Goal: Transaction & Acquisition: Purchase product/service

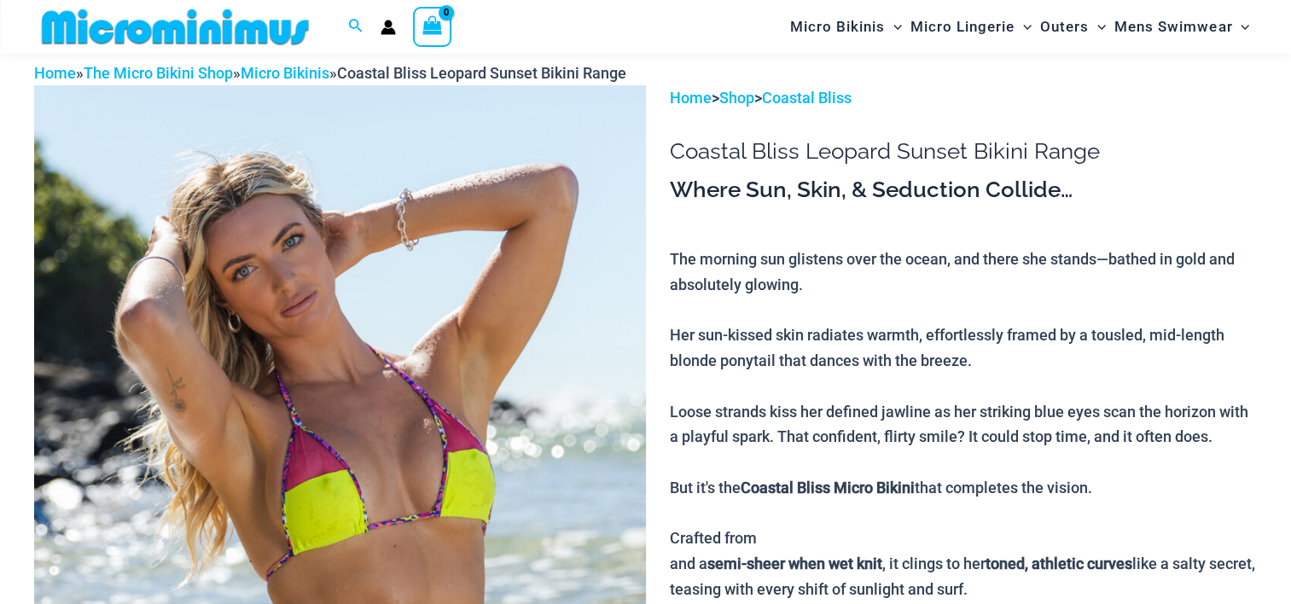
scroll to position [85, 0]
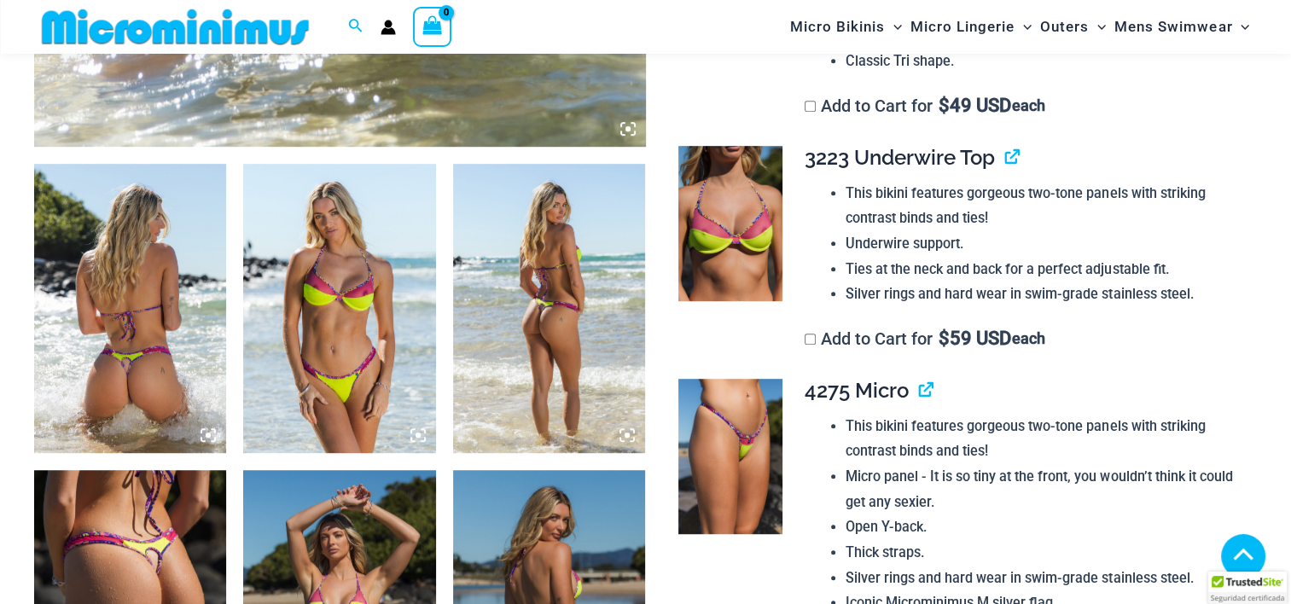
click at [153, 316] on img at bounding box center [130, 308] width 192 height 288
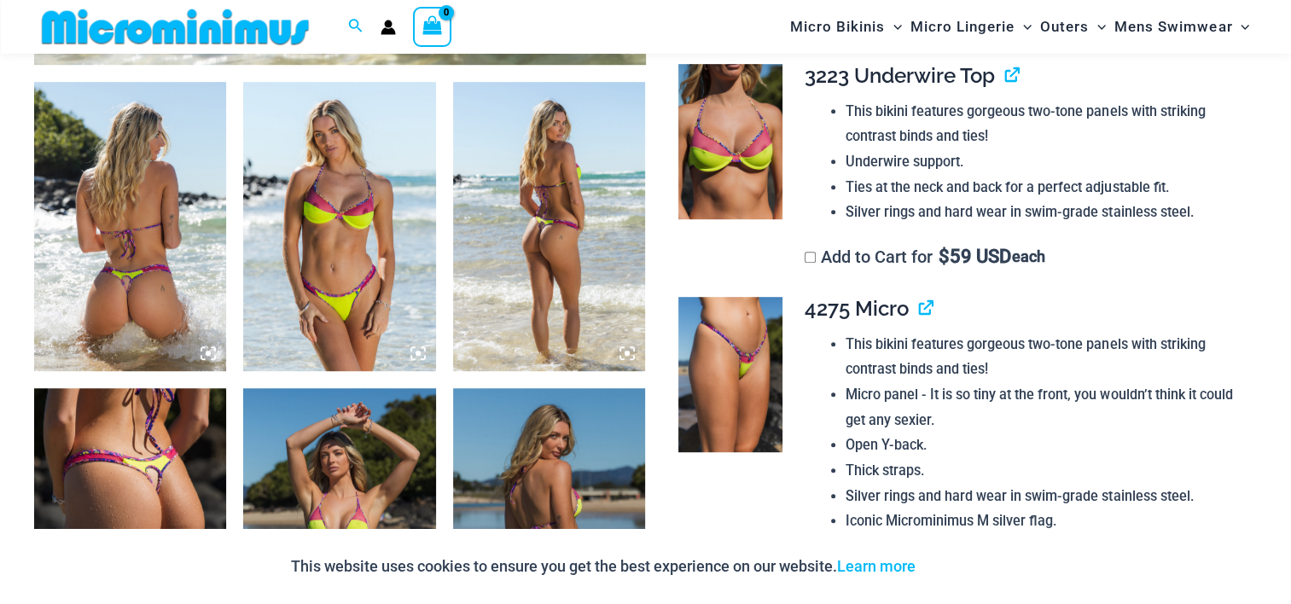
scroll to position [1017, 0]
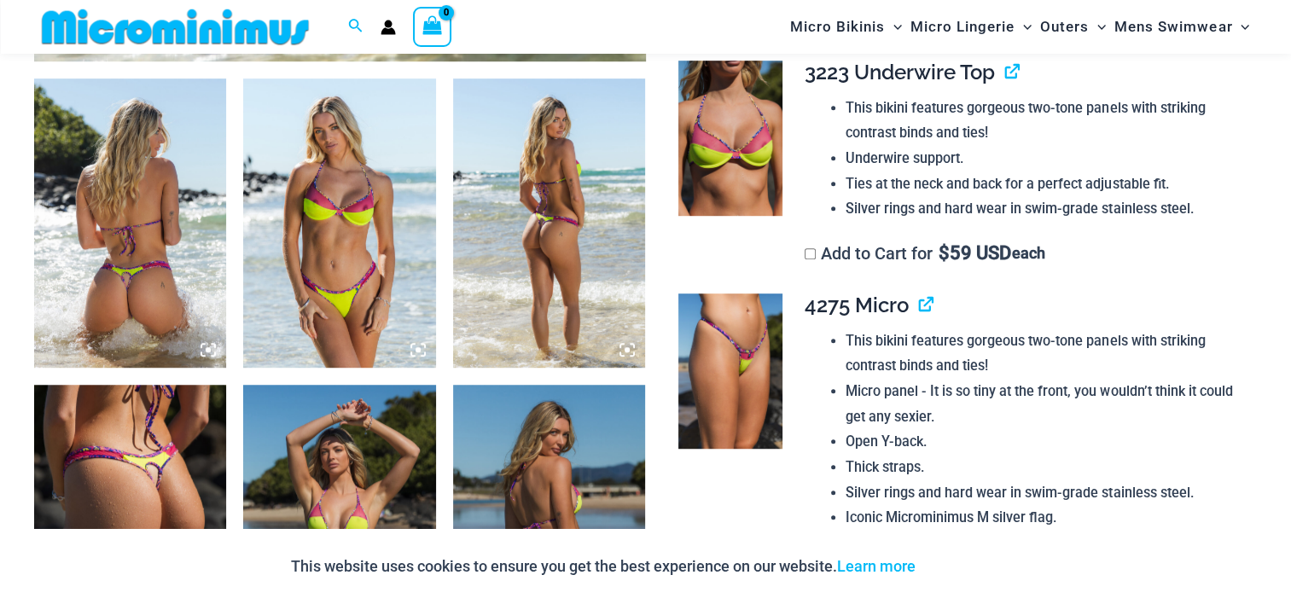
click at [206, 349] on icon at bounding box center [208, 349] width 5 height 5
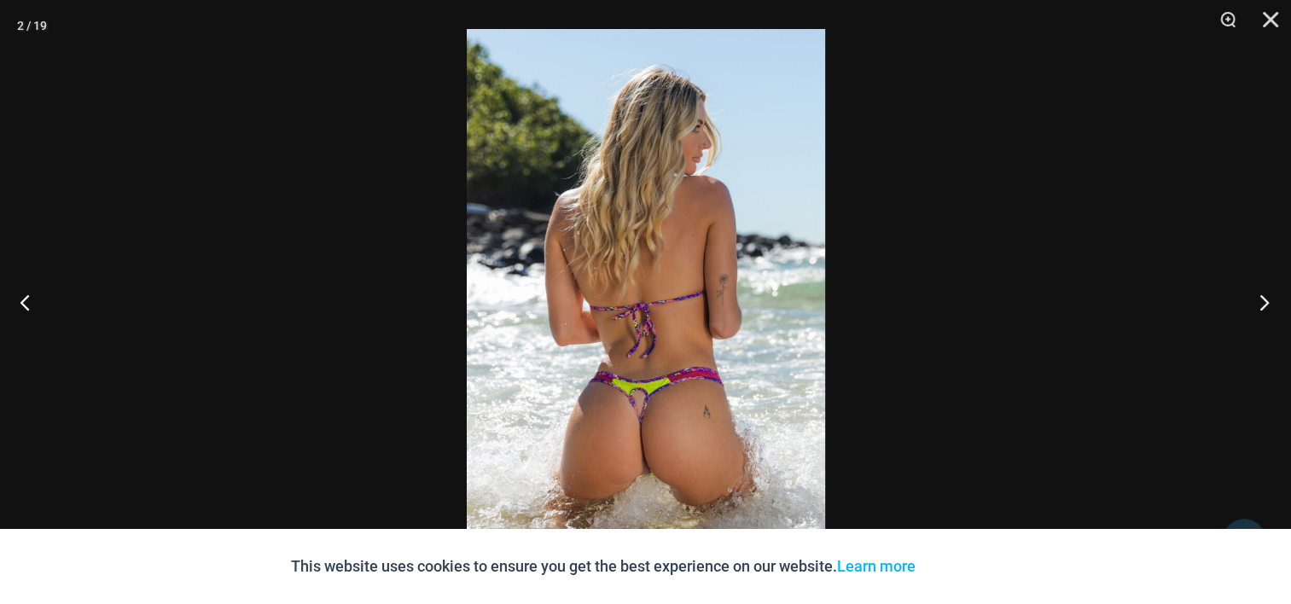
click at [1266, 300] on button "Next" at bounding box center [1259, 301] width 64 height 85
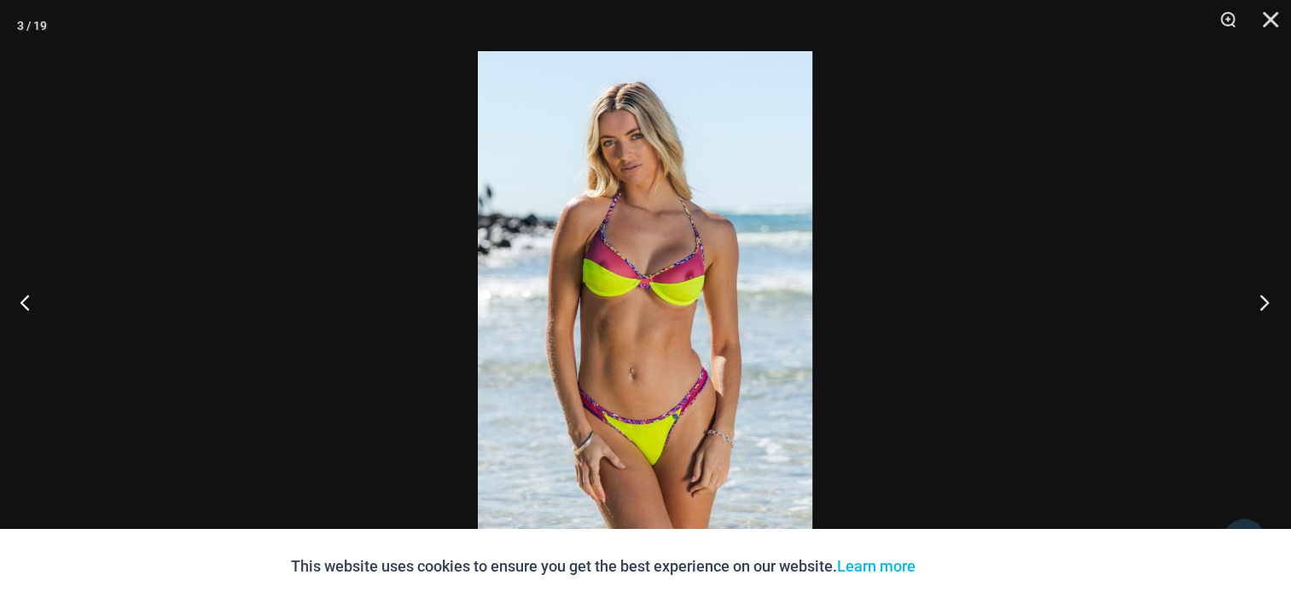
click at [1266, 300] on button "Next" at bounding box center [1259, 301] width 64 height 85
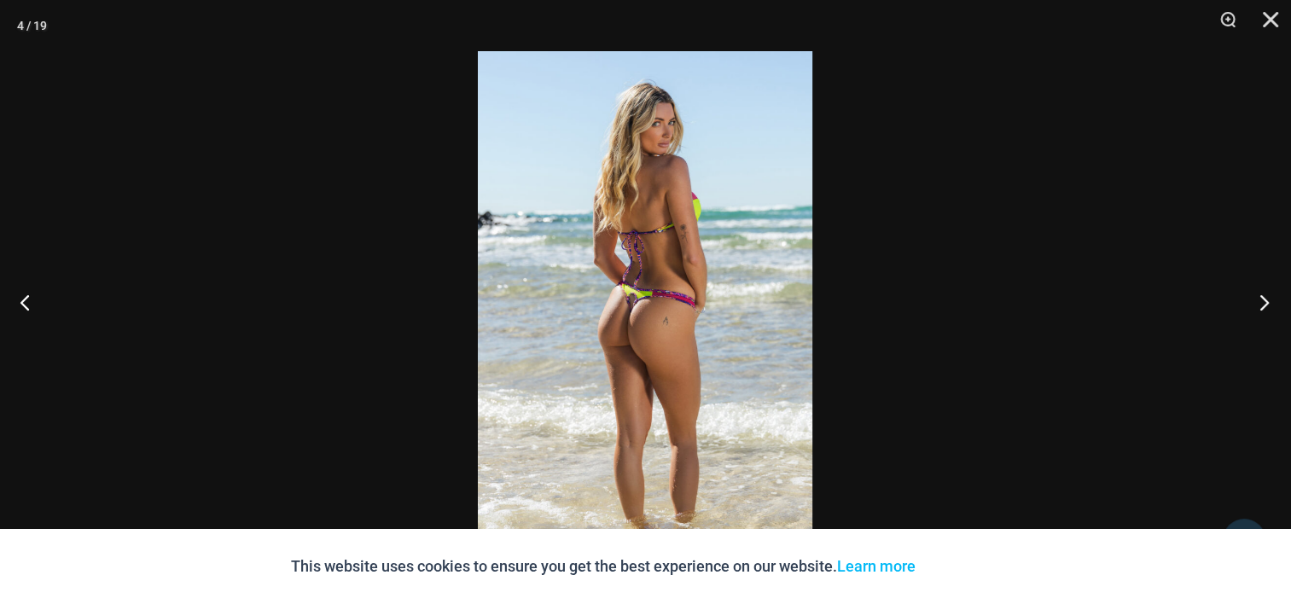
click at [1266, 300] on button "Next" at bounding box center [1259, 301] width 64 height 85
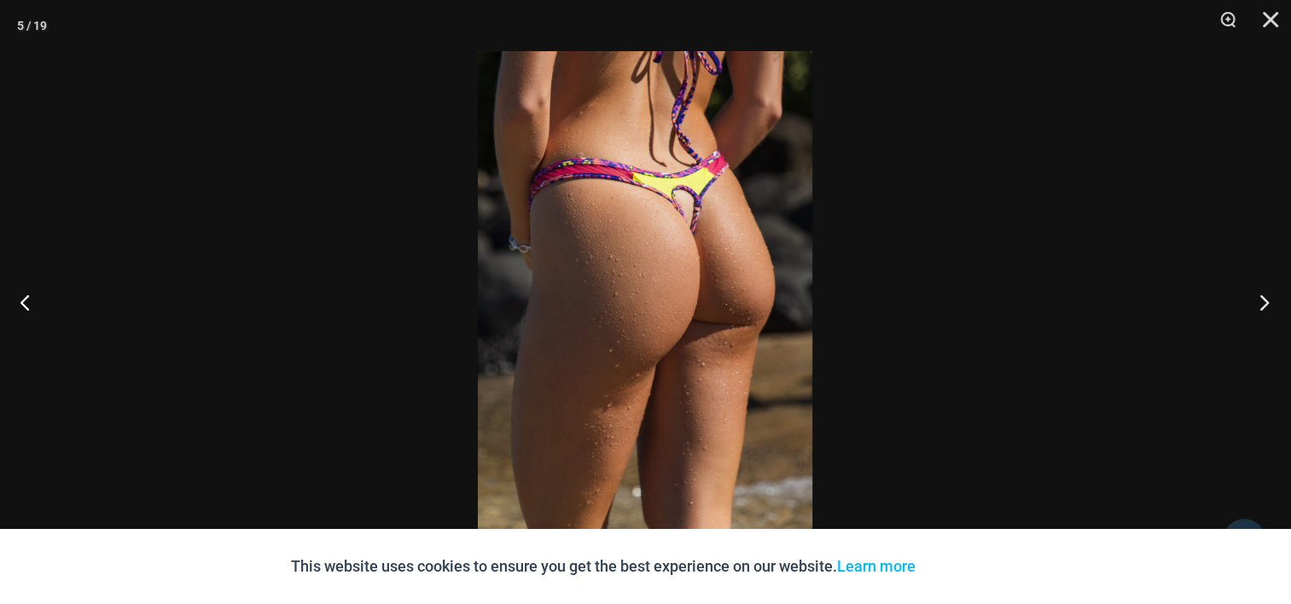
click at [1266, 300] on button "Next" at bounding box center [1259, 301] width 64 height 85
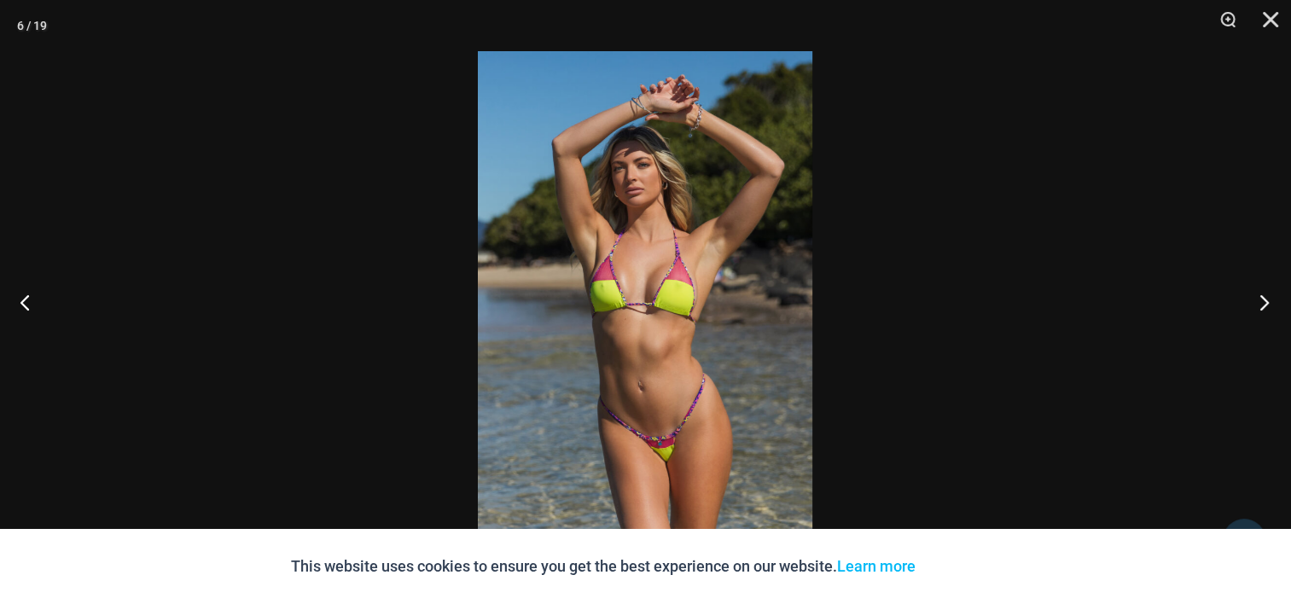
click at [1266, 302] on button "Next" at bounding box center [1259, 301] width 64 height 85
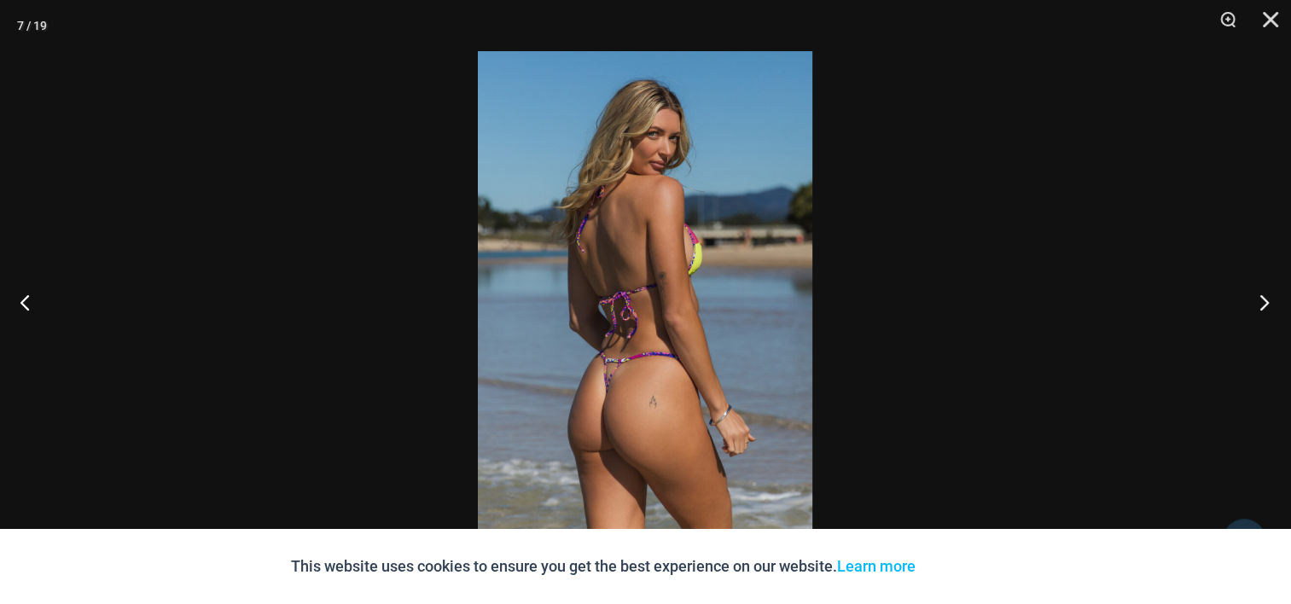
click at [1266, 302] on button "Next" at bounding box center [1259, 301] width 64 height 85
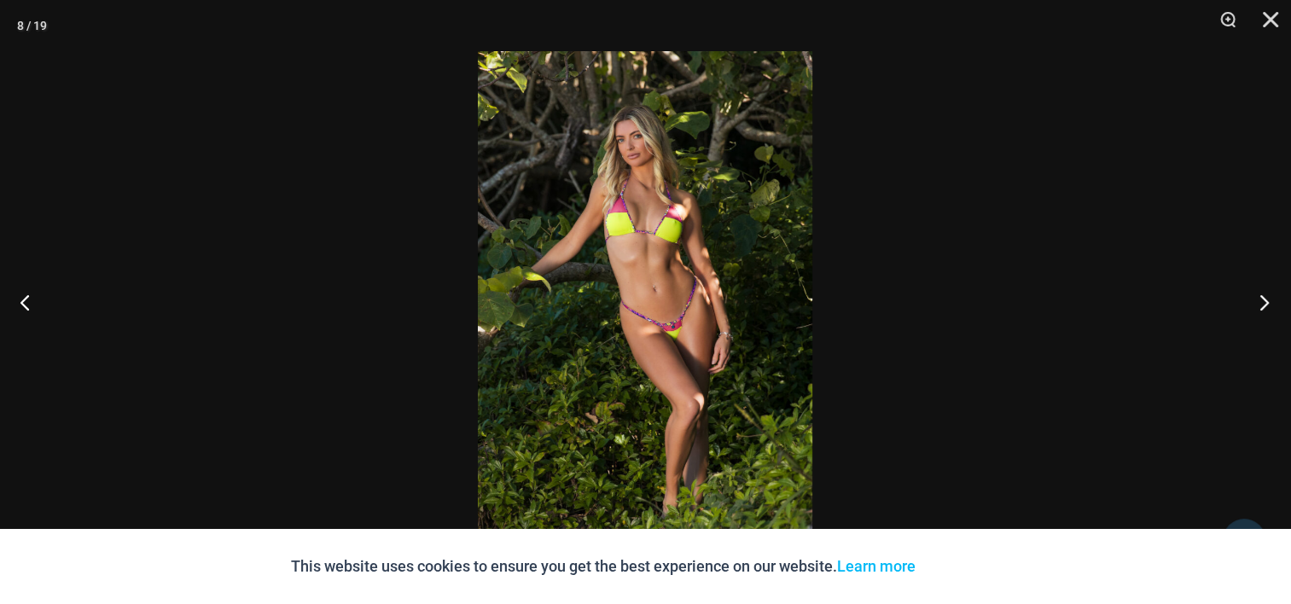
click at [1266, 302] on button "Next" at bounding box center [1259, 301] width 64 height 85
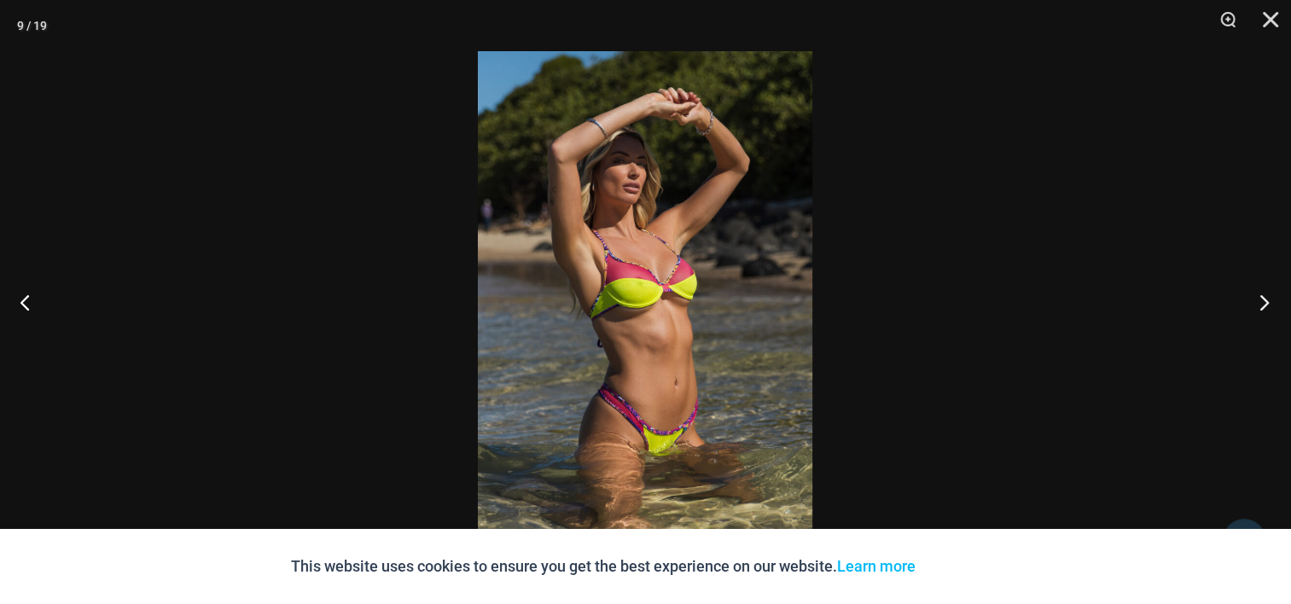
click at [1265, 303] on button "Next" at bounding box center [1259, 301] width 64 height 85
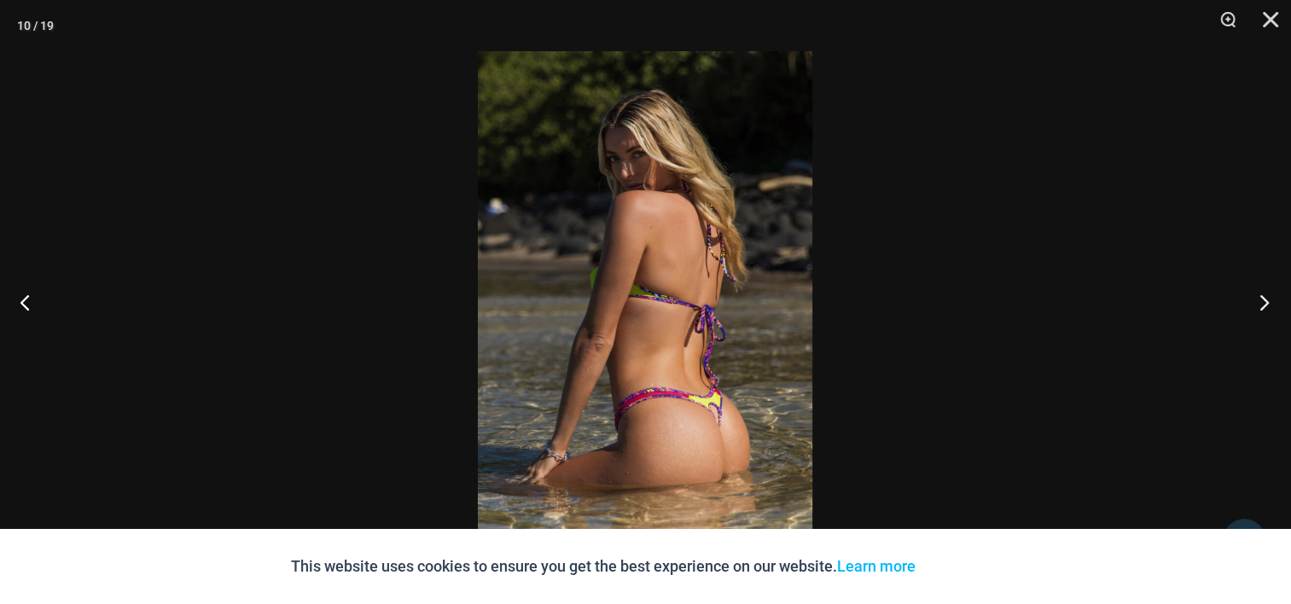
click at [1265, 303] on button "Next" at bounding box center [1259, 301] width 64 height 85
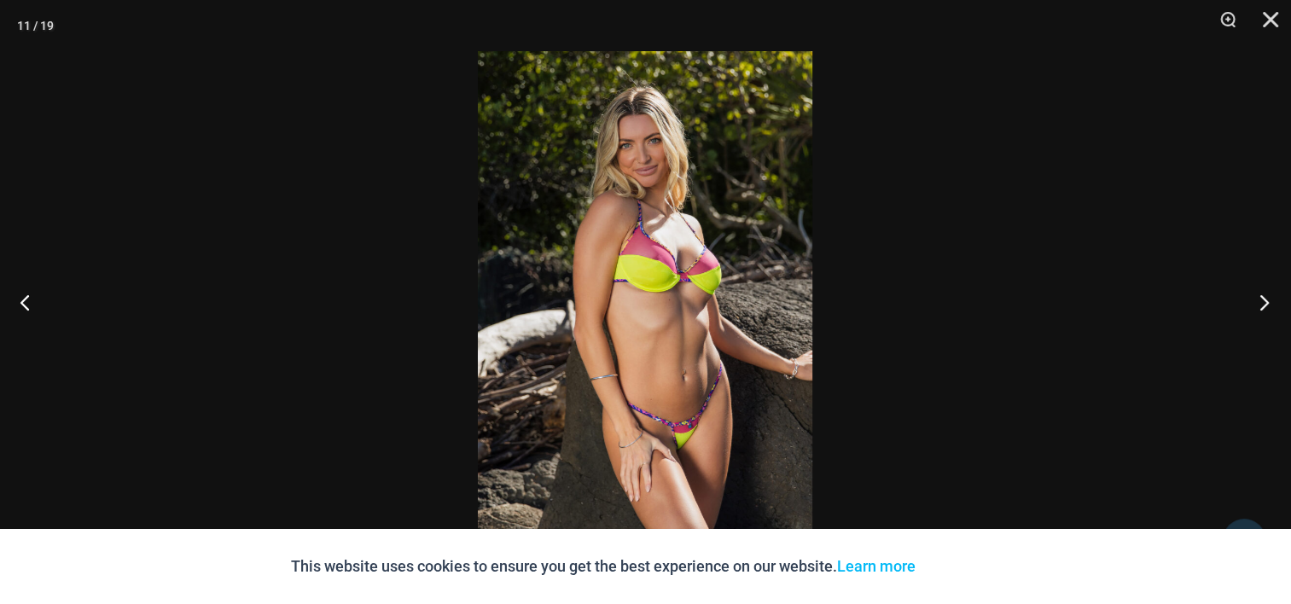
click at [1264, 303] on button "Next" at bounding box center [1259, 301] width 64 height 85
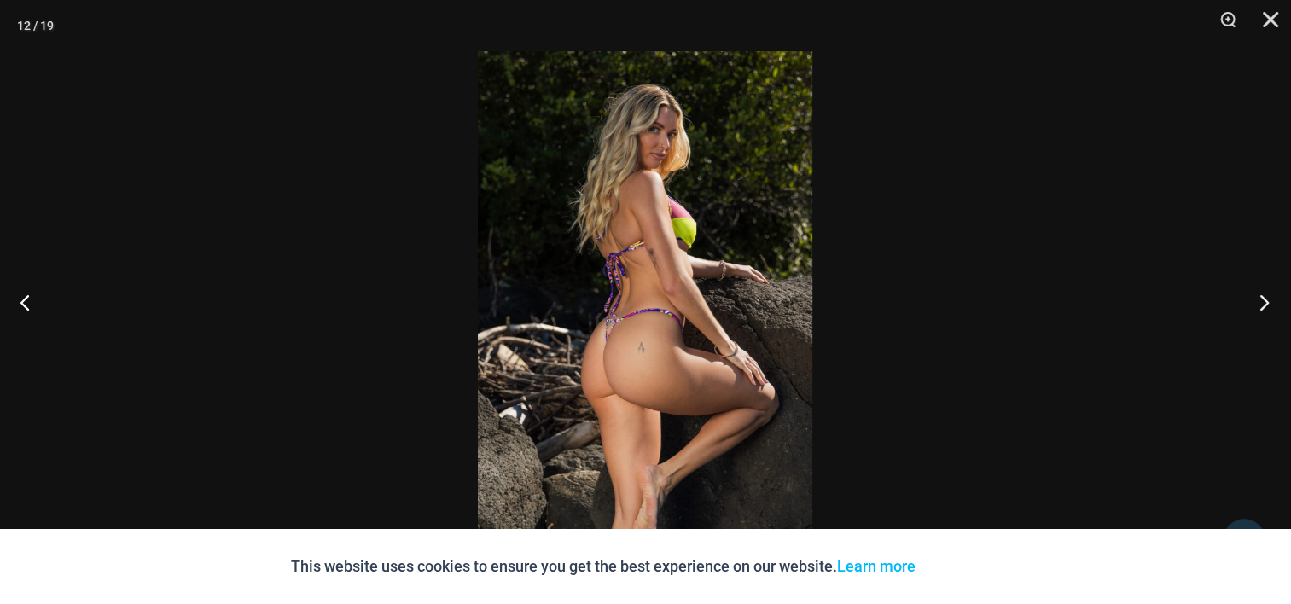
click at [1264, 303] on button "Next" at bounding box center [1259, 301] width 64 height 85
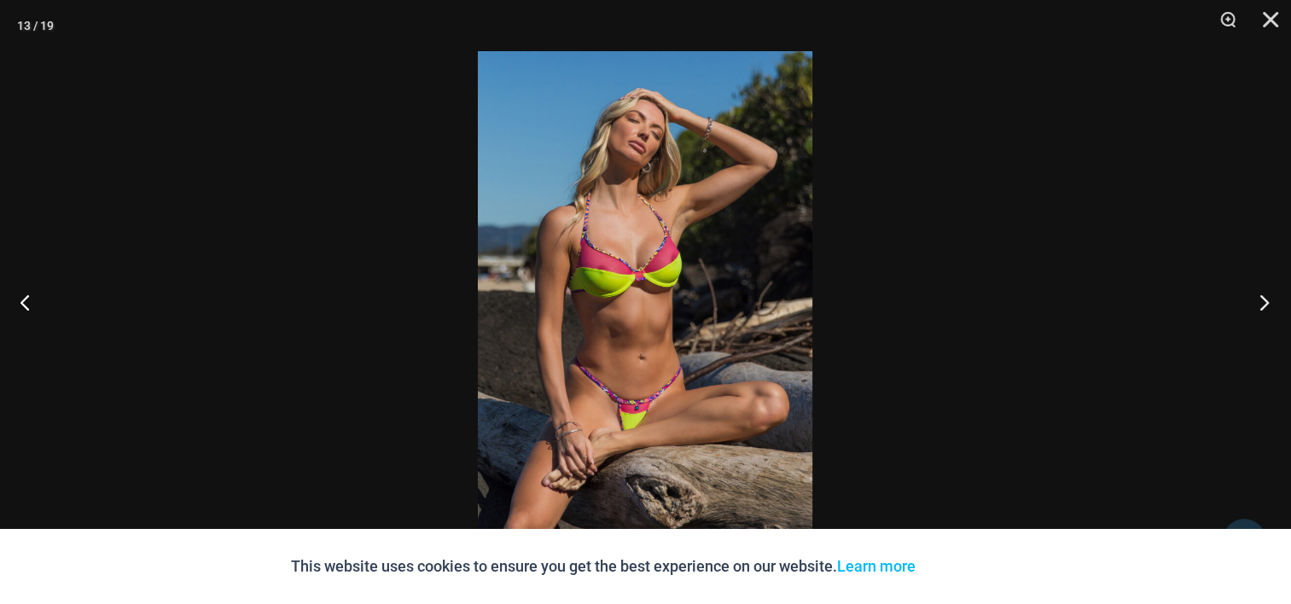
click at [1263, 304] on button "Next" at bounding box center [1259, 301] width 64 height 85
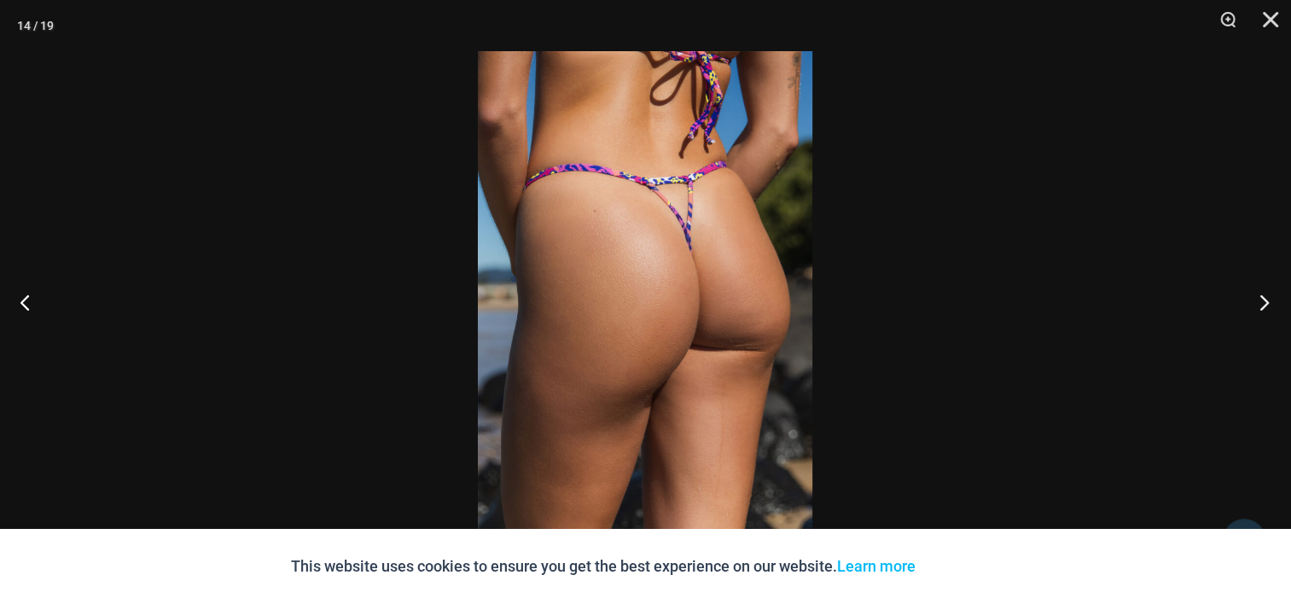
click at [1263, 304] on button "Next" at bounding box center [1259, 301] width 64 height 85
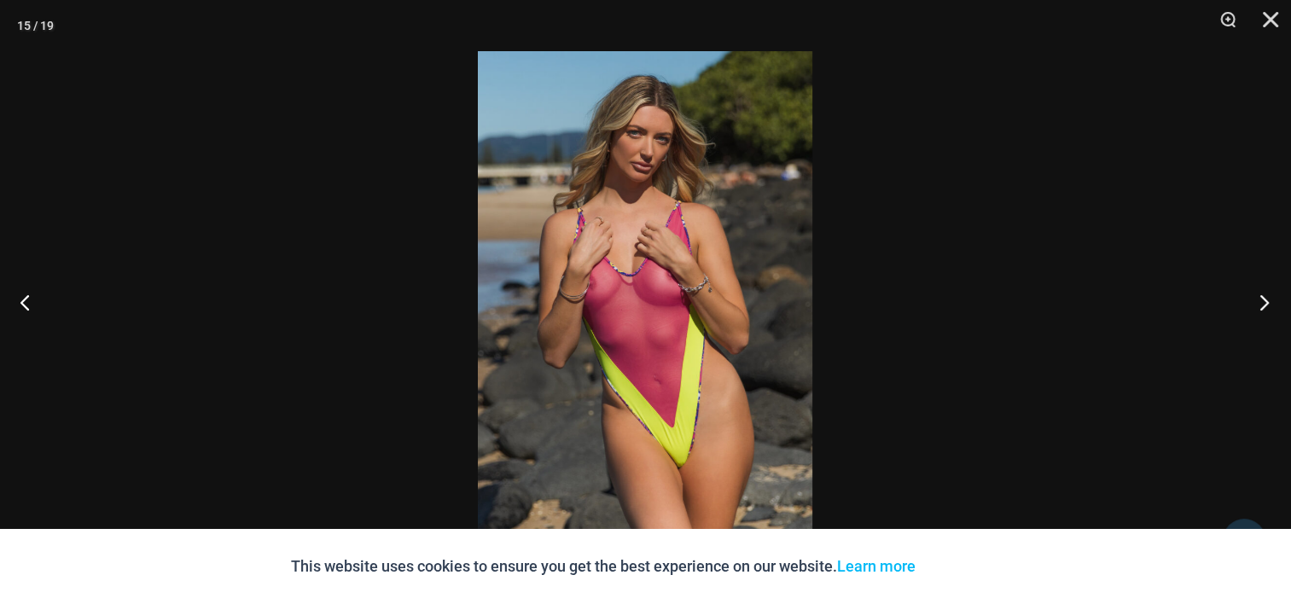
click at [1263, 304] on button "Next" at bounding box center [1259, 301] width 64 height 85
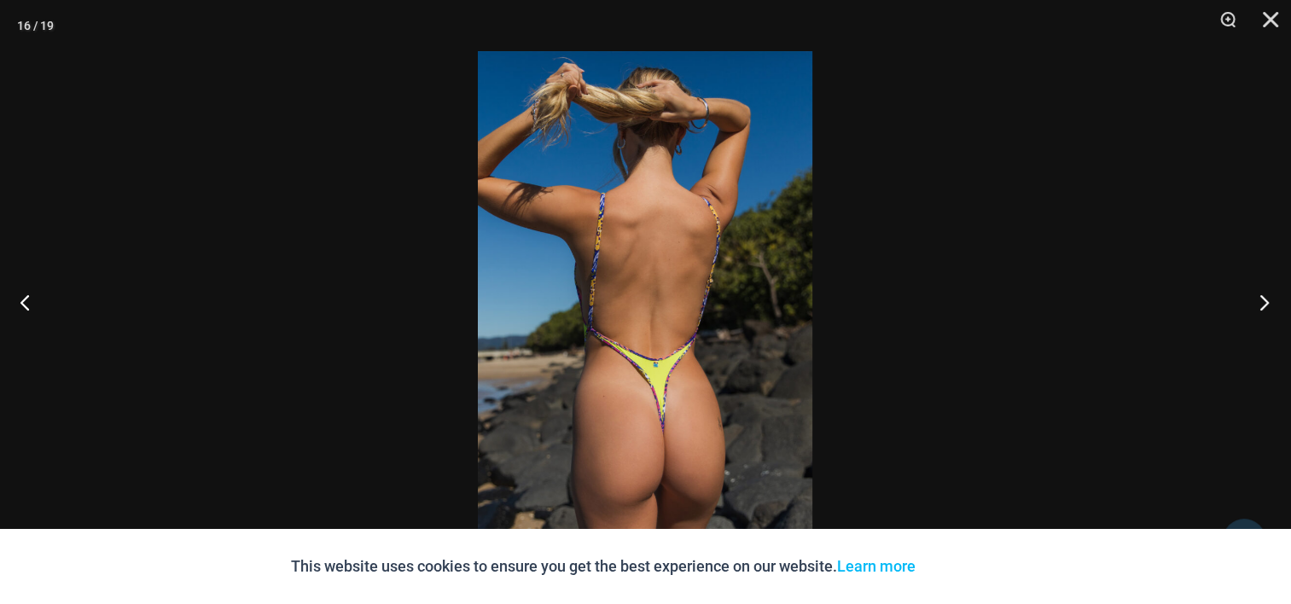
click at [1263, 304] on button "Next" at bounding box center [1259, 301] width 64 height 85
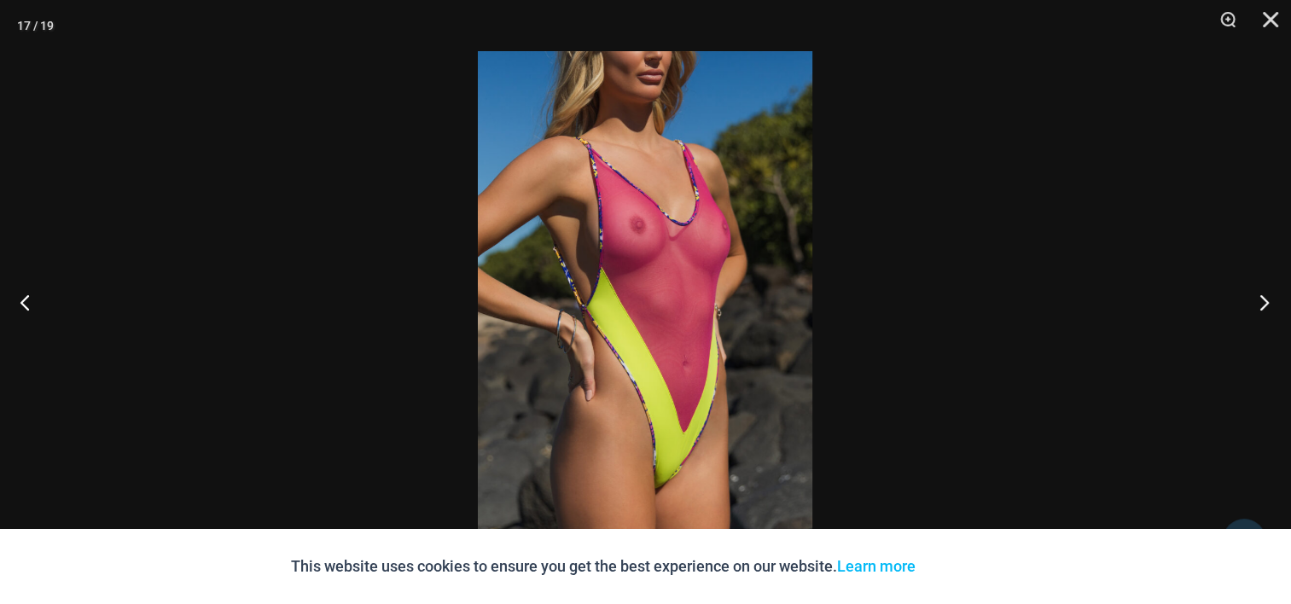
click at [1263, 304] on button "Next" at bounding box center [1259, 301] width 64 height 85
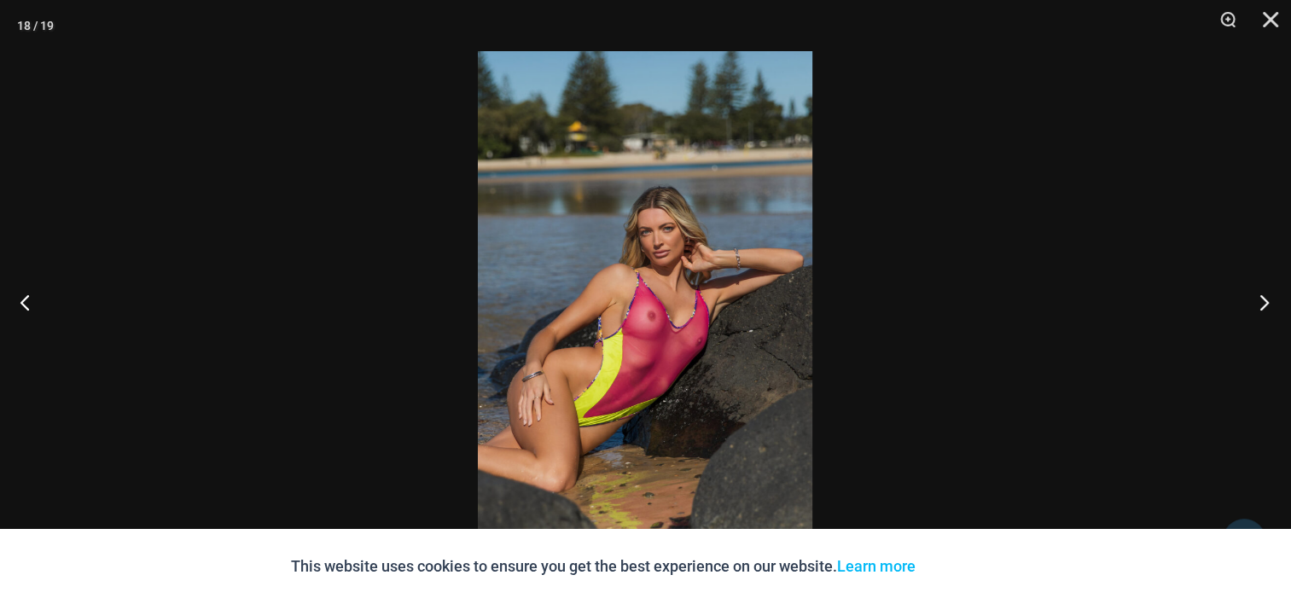
click at [1263, 304] on button "Next" at bounding box center [1259, 301] width 64 height 85
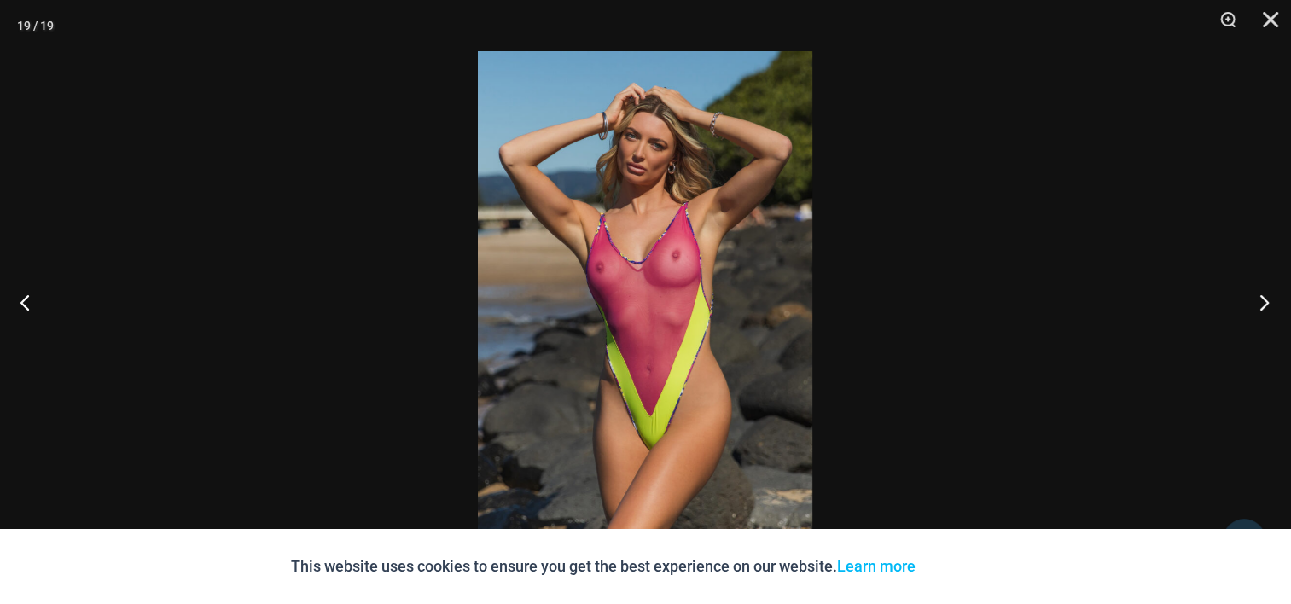
click at [1263, 304] on button "Next" at bounding box center [1259, 301] width 64 height 85
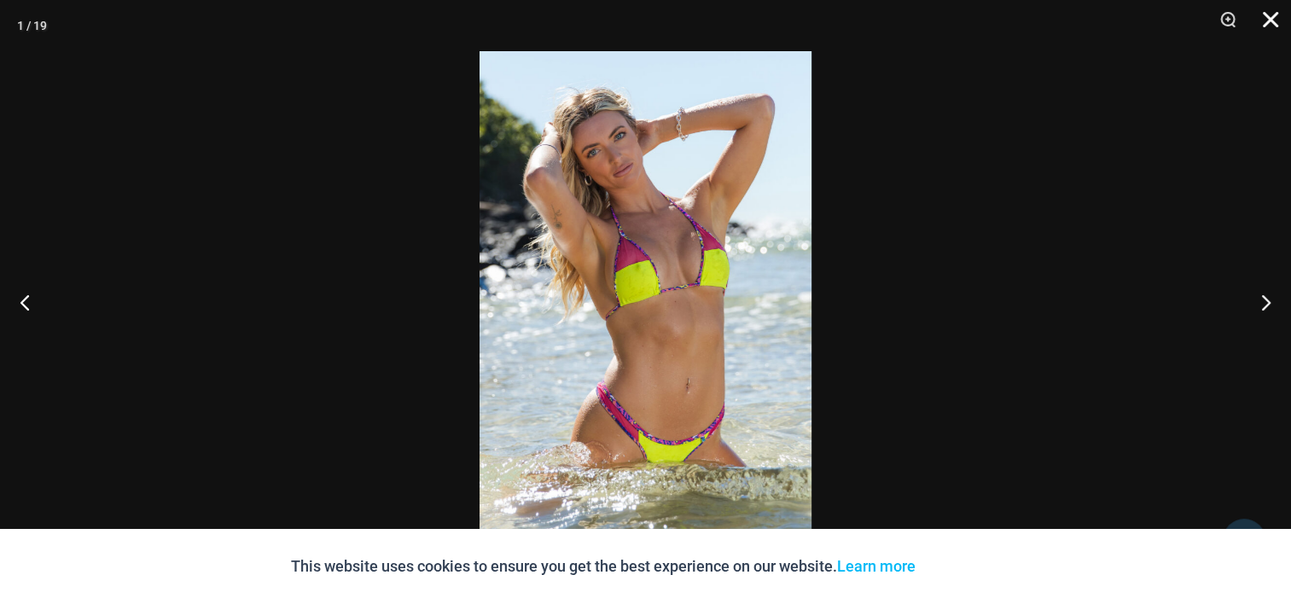
click at [1267, 19] on button "Close" at bounding box center [1264, 25] width 43 height 51
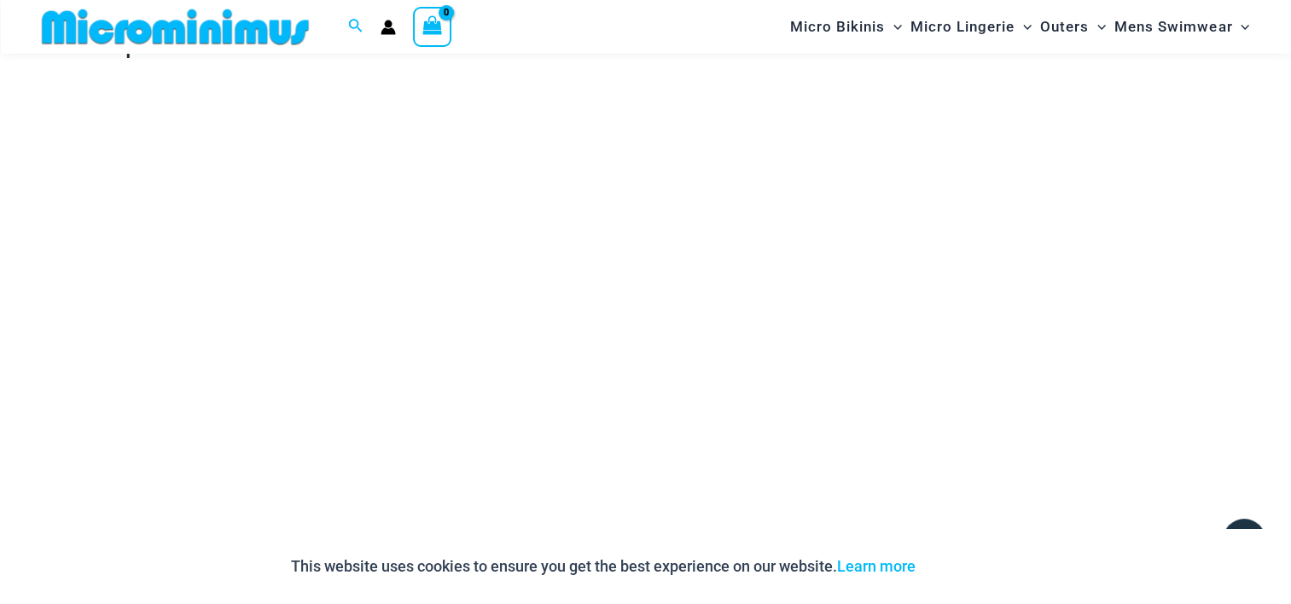
scroll to position [3491, 0]
